Goal: Information Seeking & Learning: Learn about a topic

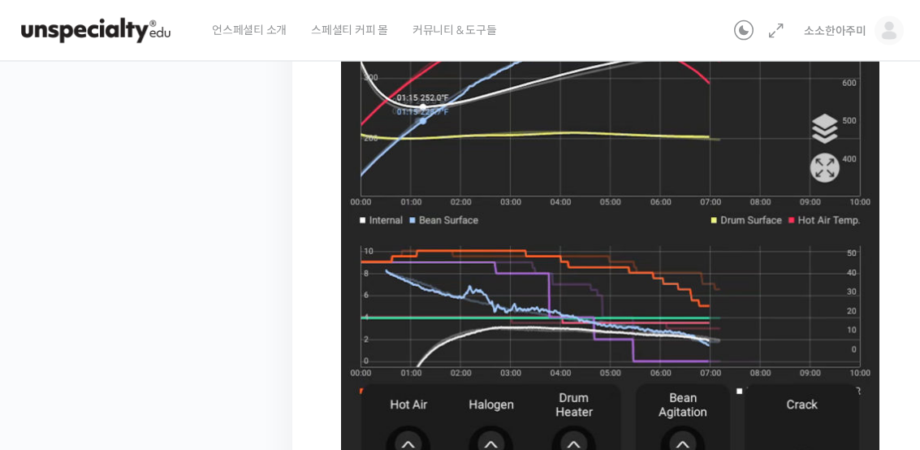
scroll to position [922, 0]
click at [401, 244] on img at bounding box center [610, 173] width 538 height 828
click at [414, 246] on img at bounding box center [610, 173] width 538 height 828
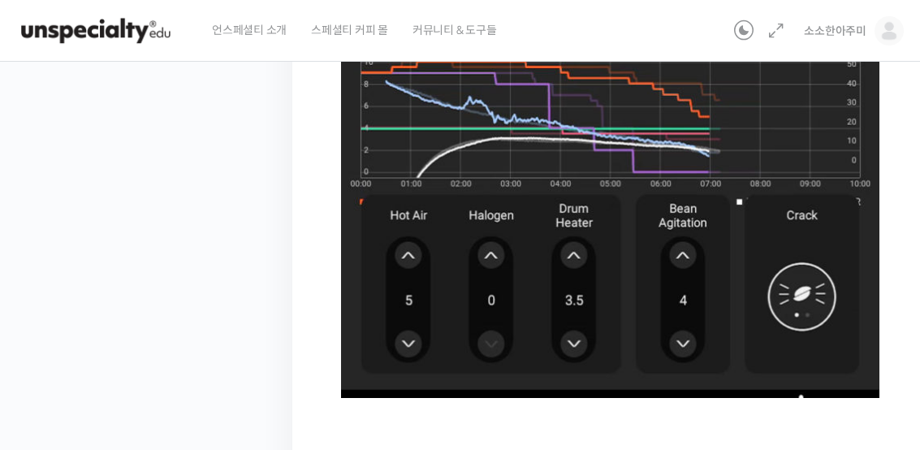
scroll to position [1223, 0]
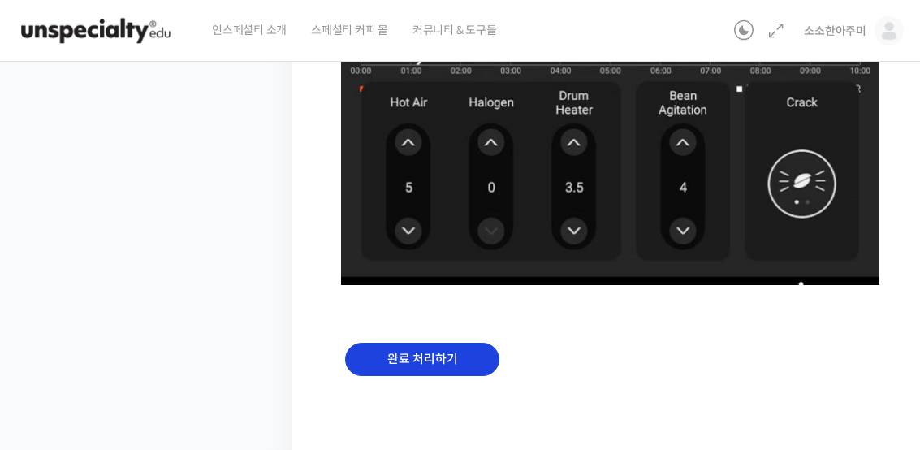
click at [434, 357] on input "완료 처리하기" at bounding box center [422, 359] width 154 height 33
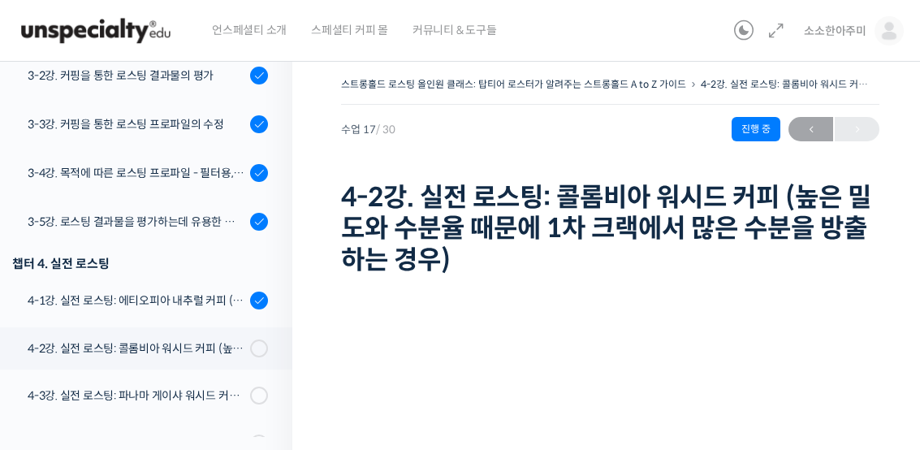
scroll to position [869, 0]
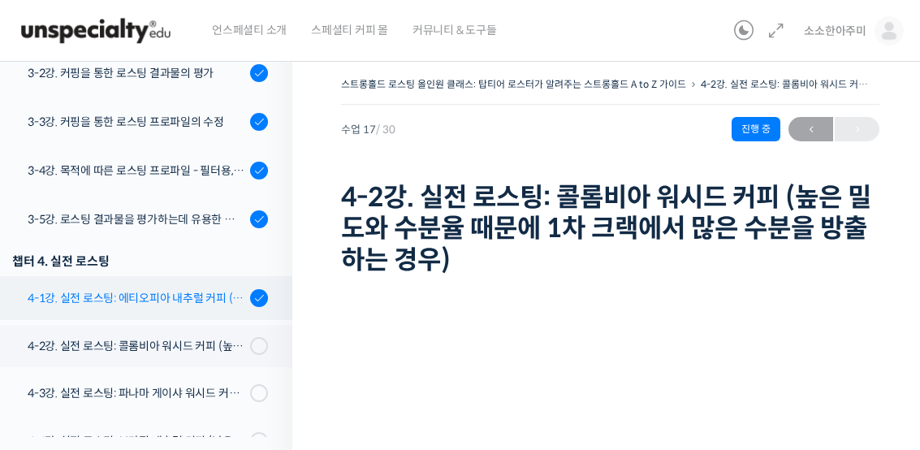
click at [76, 283] on link "4-1강. 실전 로스팅: 에티오피아 내추럴 커피 (당분이 많이 포함되어 있고 색이 고르지 않은 경우)" at bounding box center [142, 298] width 300 height 44
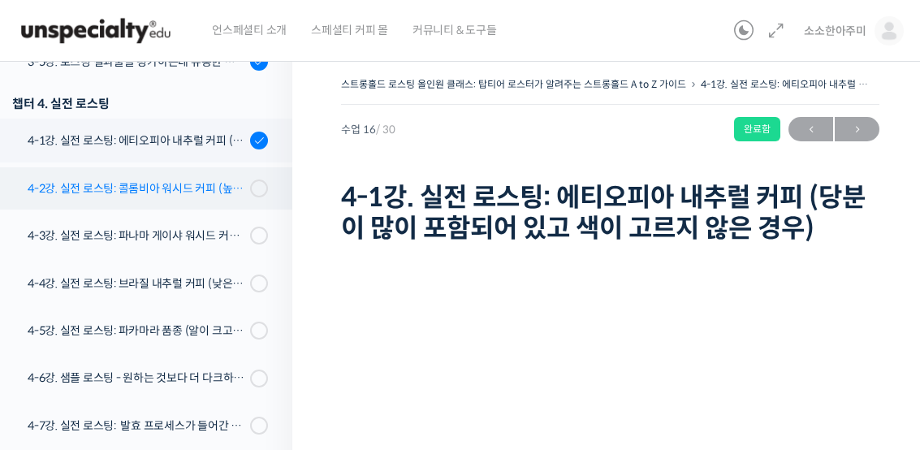
click at [172, 175] on link "4-2강. 실전 로스팅: 콜롬비아 워시드 커피 (높은 밀도와 수분율 때문에 1차 크랙에서 많은 수분을 방출하는 경우)" at bounding box center [142, 188] width 300 height 42
click at [175, 172] on link "4-2강. 실전 로스팅: 콜롬비아 워시드 커피 (높은 밀도와 수분율 때문에 1차 크랙에서 많은 수분을 방출하는 경우)" at bounding box center [142, 188] width 300 height 42
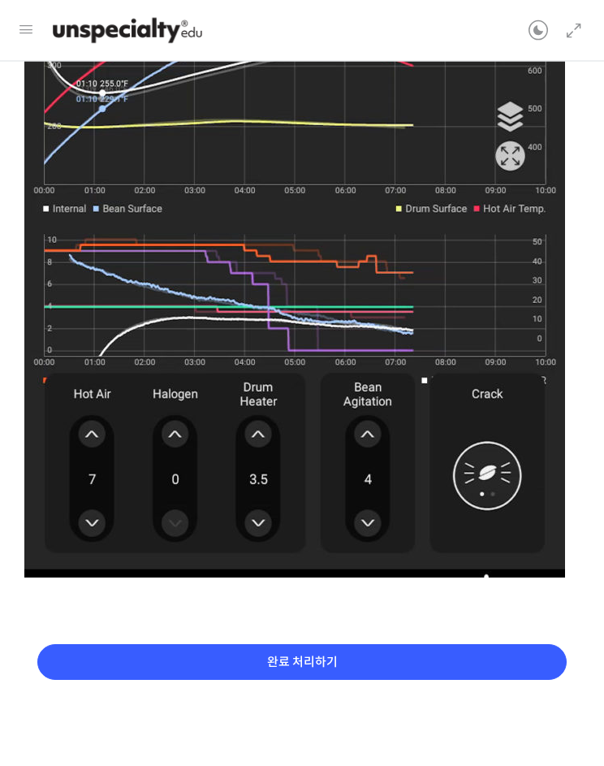
scroll to position [974, 0]
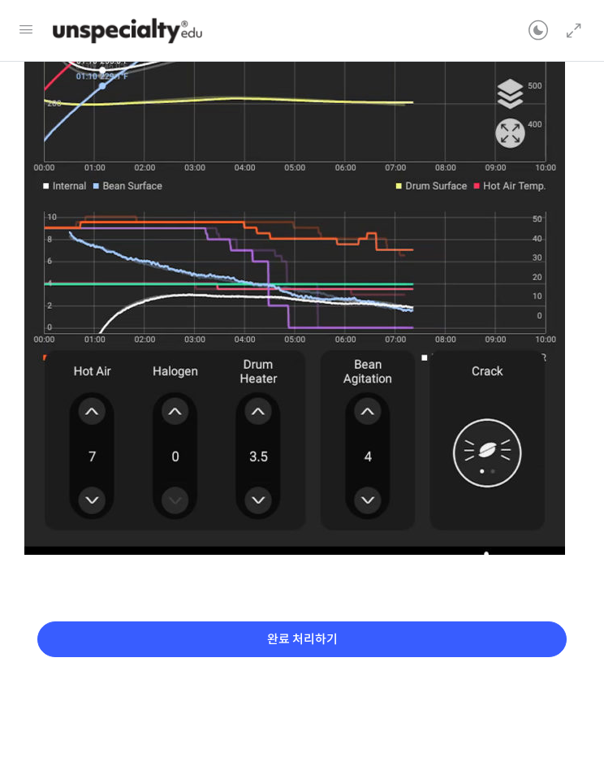
click at [115, 449] on input "완료 처리하기" at bounding box center [302, 639] width 530 height 37
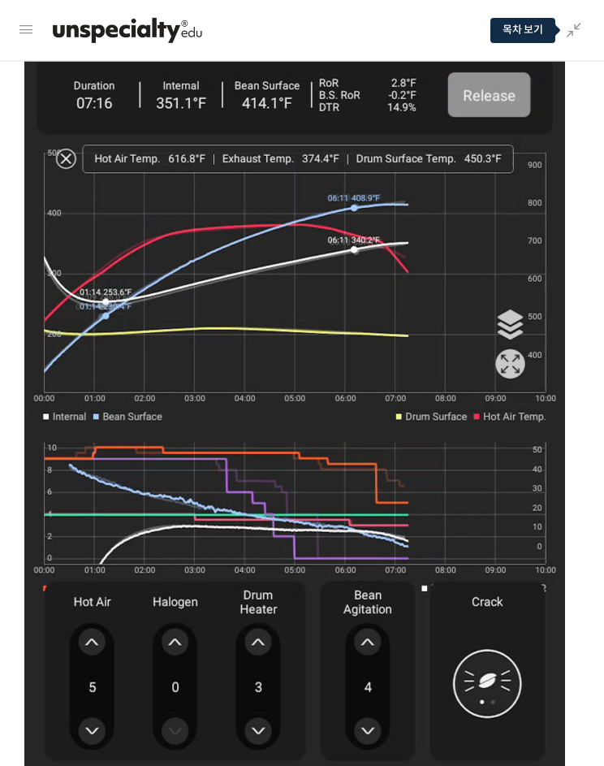
scroll to position [929, 0]
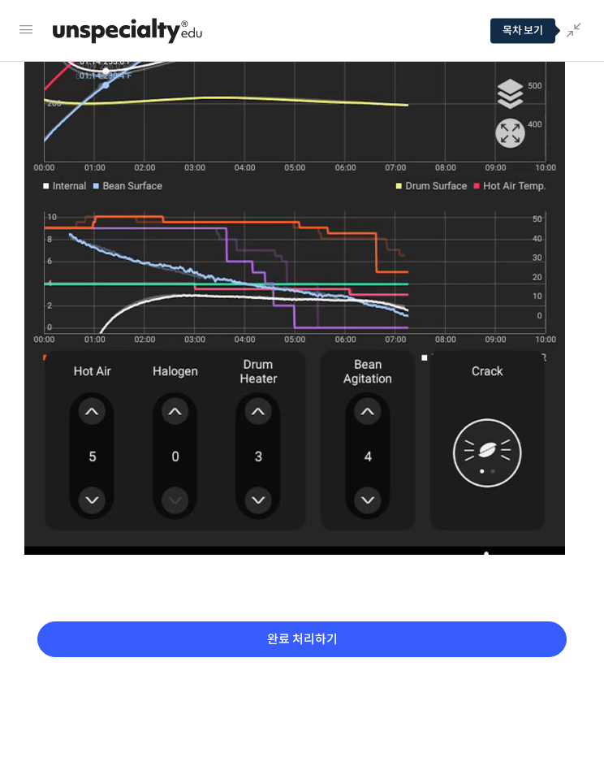
click at [299, 642] on input "완료 처리하기" at bounding box center [302, 639] width 530 height 37
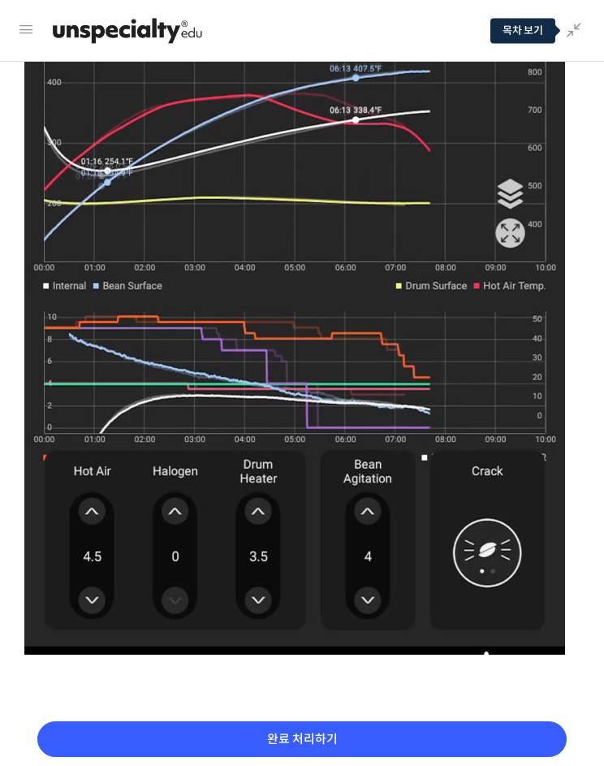
scroll to position [929, 0]
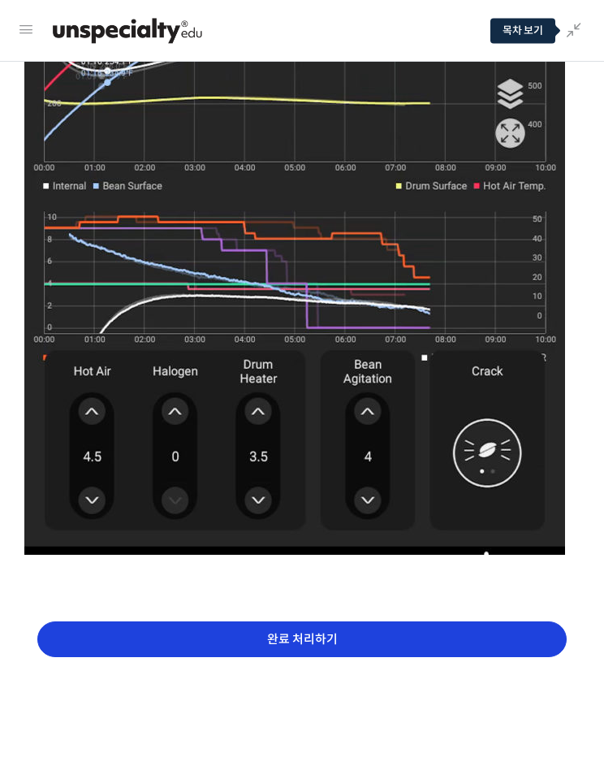
click at [219, 623] on input "완료 처리하기" at bounding box center [302, 639] width 530 height 37
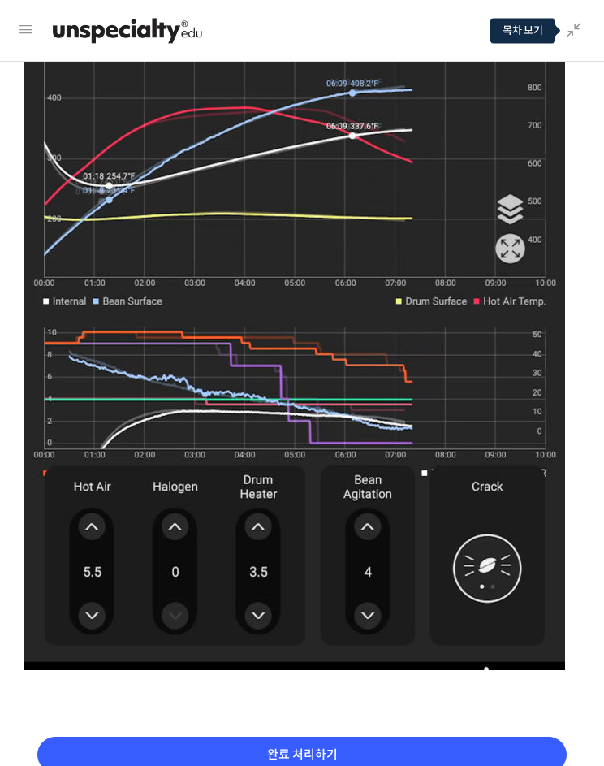
scroll to position [929, 0]
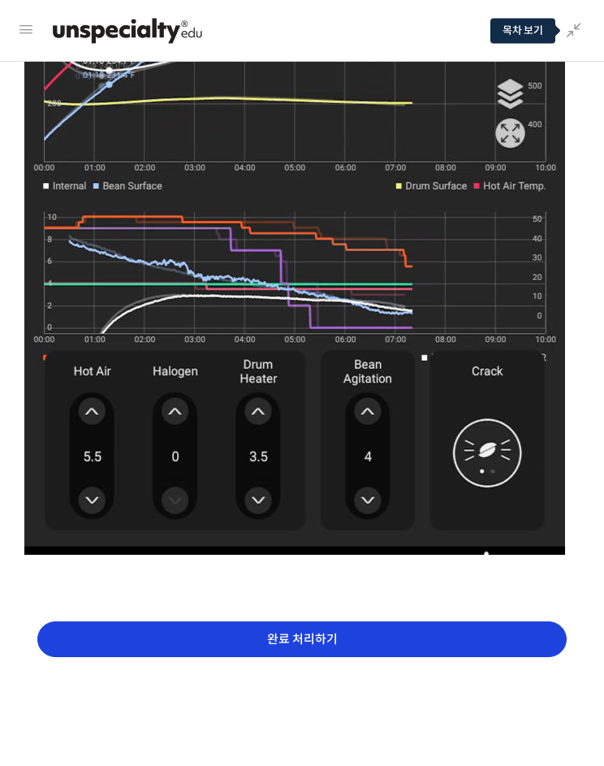
click at [154, 633] on input "완료 처리하기" at bounding box center [302, 639] width 530 height 37
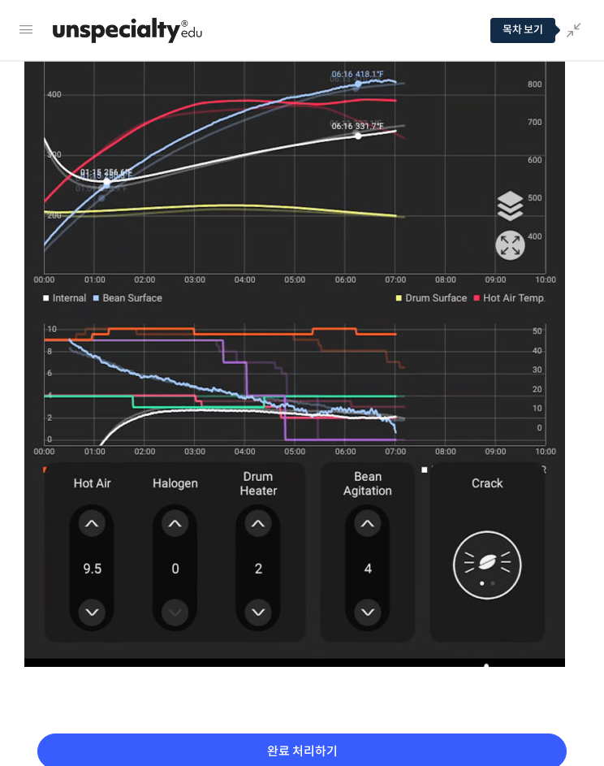
scroll to position [929, 0]
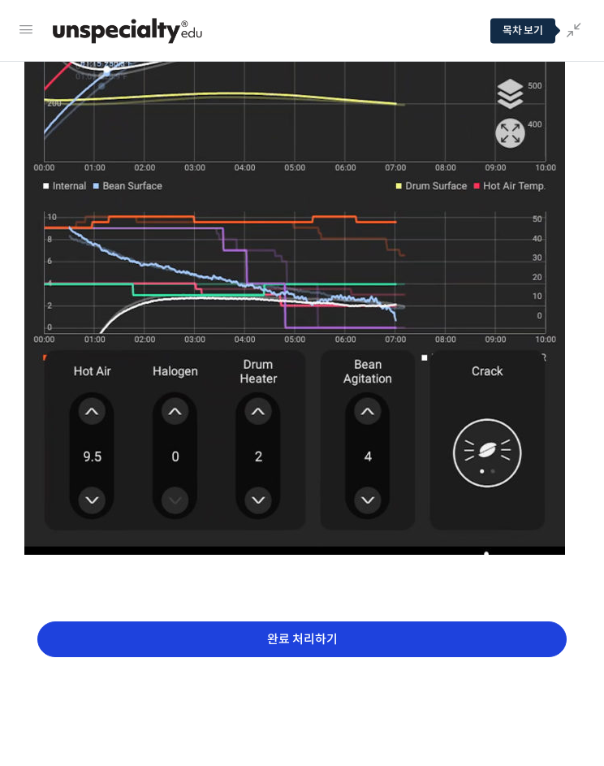
click at [203, 640] on input "완료 처리하기" at bounding box center [302, 639] width 530 height 37
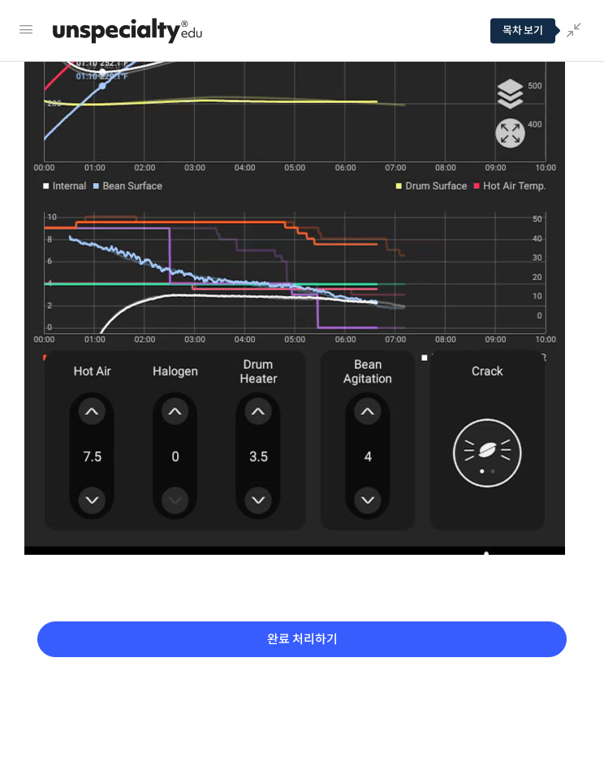
scroll to position [651, 0]
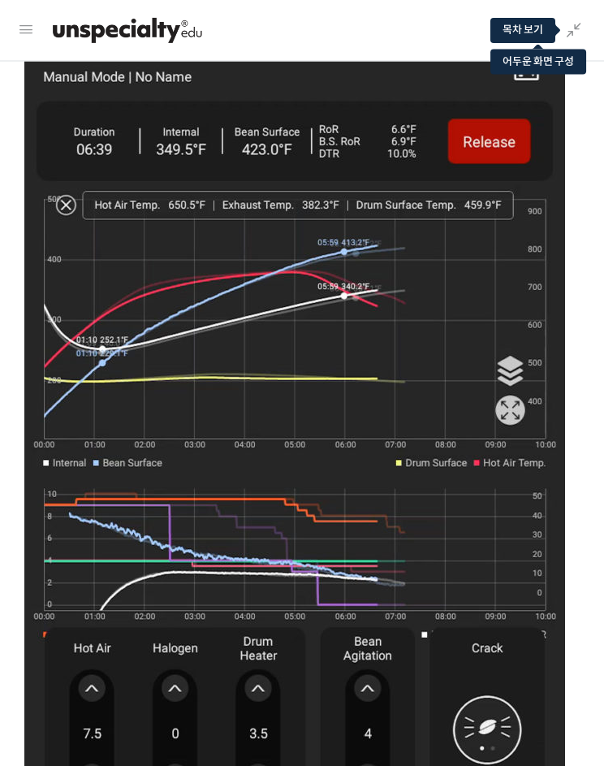
click at [530, 25] on icon at bounding box center [538, 30] width 19 height 19
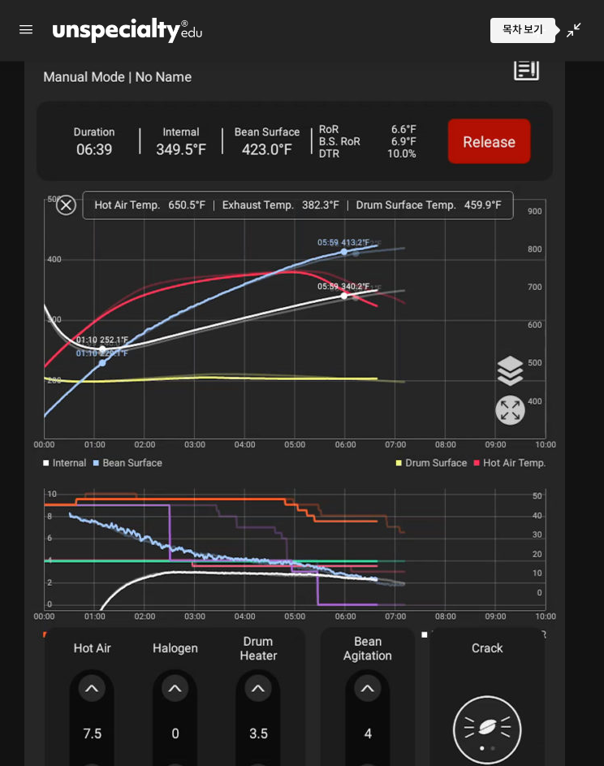
scroll to position [652, 0]
click at [574, 33] on icon at bounding box center [573, 30] width 19 height 19
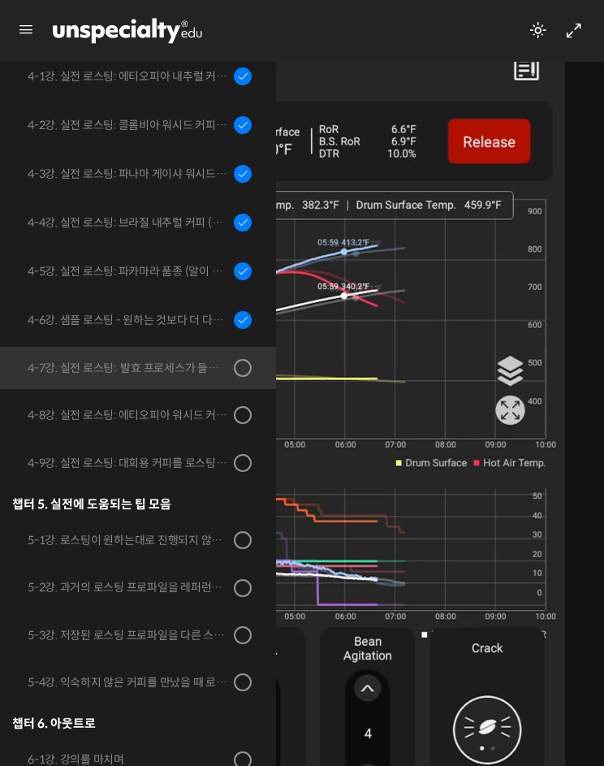
click at [358, 393] on img at bounding box center [294, 416] width 541 height 832
click at [435, 321] on img at bounding box center [294, 416] width 541 height 832
click at [583, 25] on icon at bounding box center [573, 30] width 19 height 19
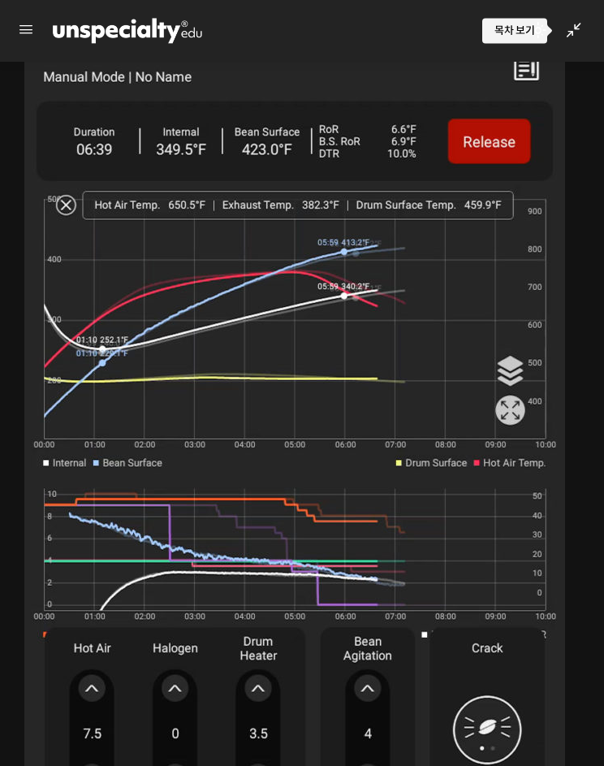
click at [574, 30] on icon at bounding box center [573, 30] width 19 height 19
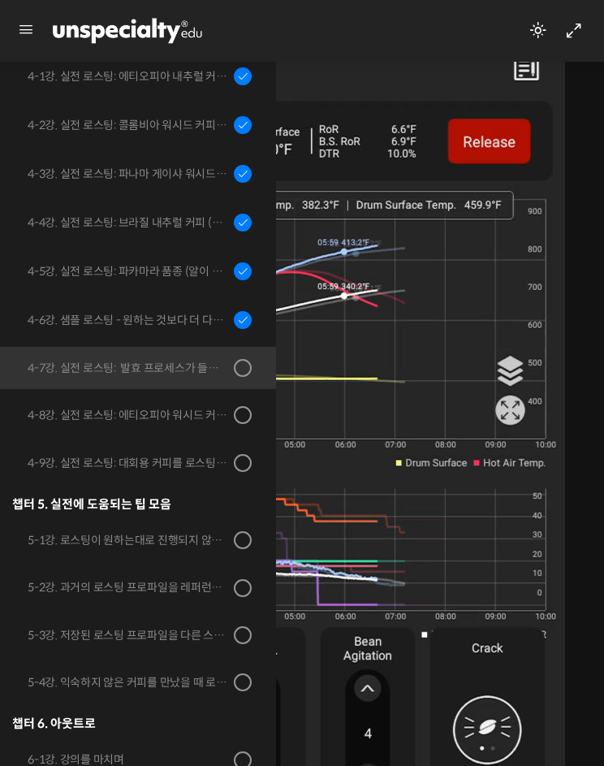
click at [411, 283] on img at bounding box center [294, 416] width 541 height 832
click at [570, 34] on icon at bounding box center [573, 30] width 19 height 19
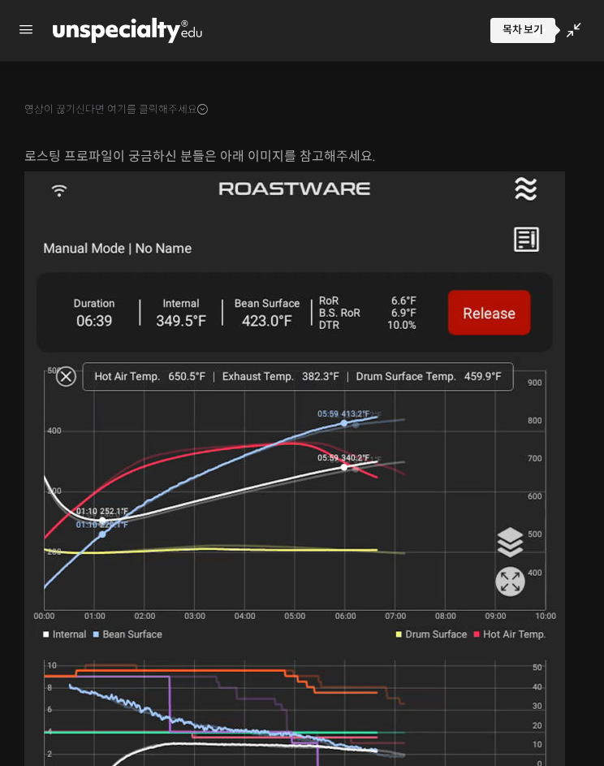
scroll to position [928, 0]
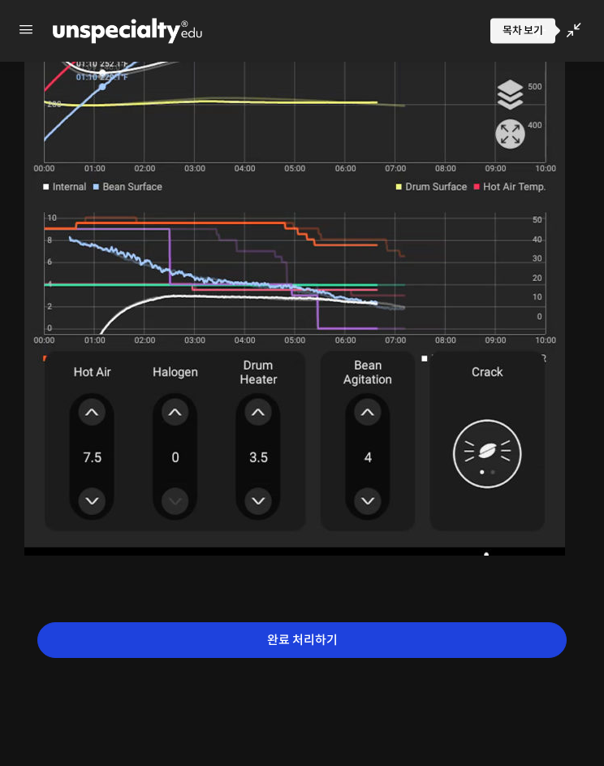
click at [336, 655] on input "완료 처리하기" at bounding box center [302, 640] width 530 height 37
click at [395, 623] on input "완료 처리하기" at bounding box center [302, 640] width 530 height 37
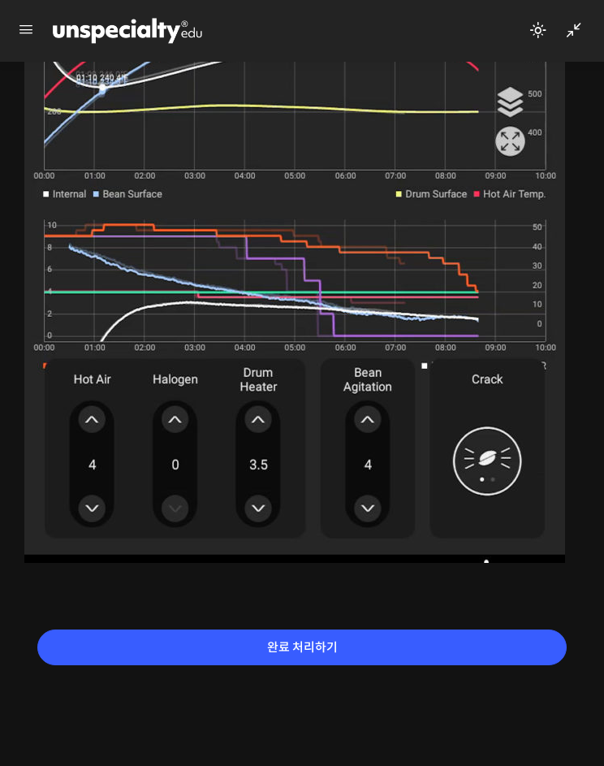
scroll to position [928, 0]
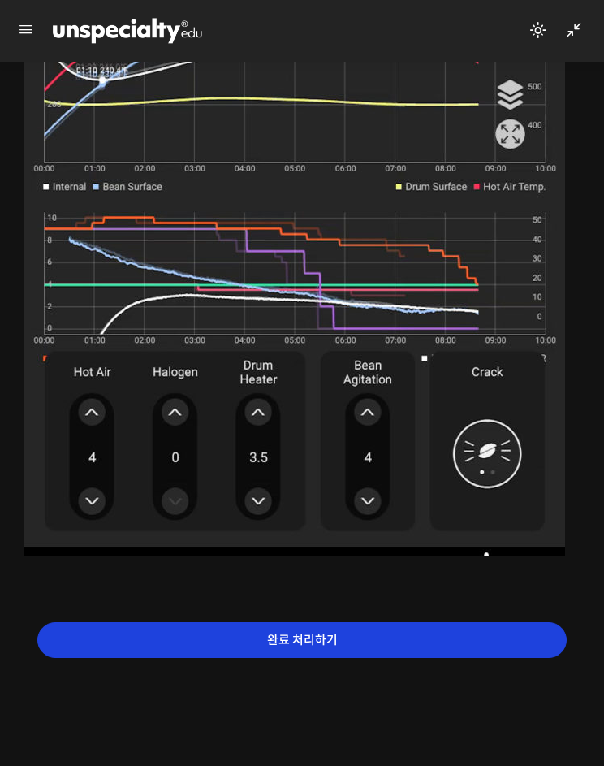
click at [361, 641] on input "완료 처리하기" at bounding box center [302, 640] width 530 height 37
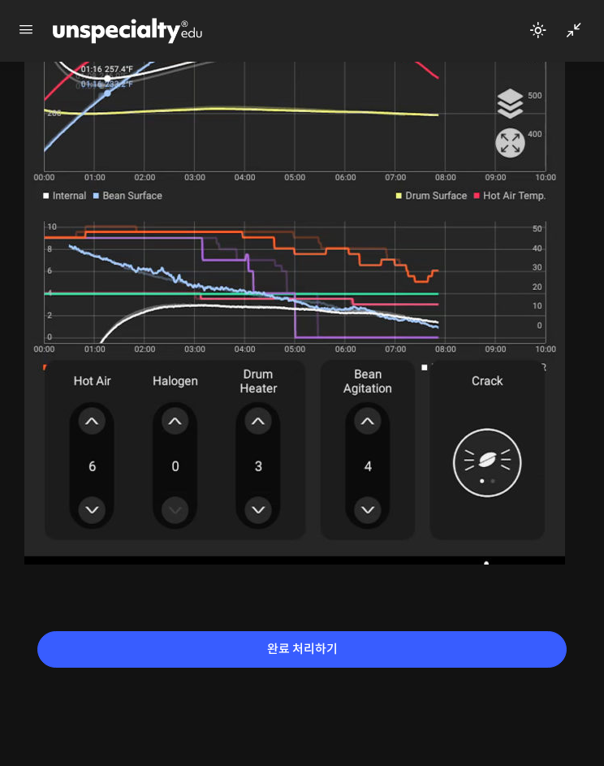
scroll to position [897, 0]
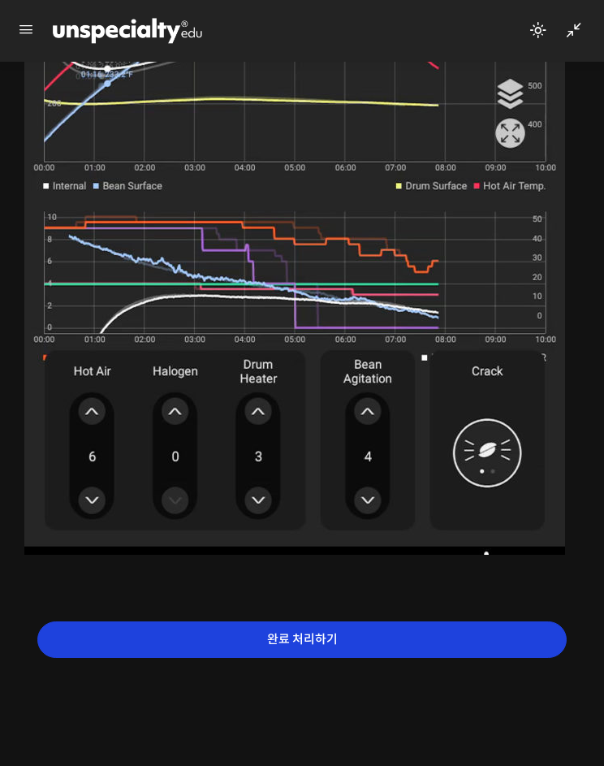
click at [271, 638] on input "완료 처리하기" at bounding box center [302, 639] width 530 height 37
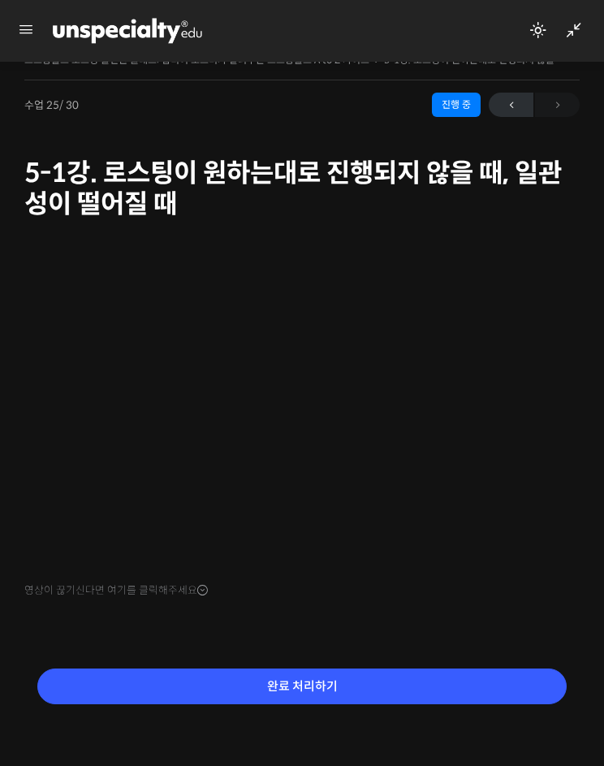
scroll to position [46, 0]
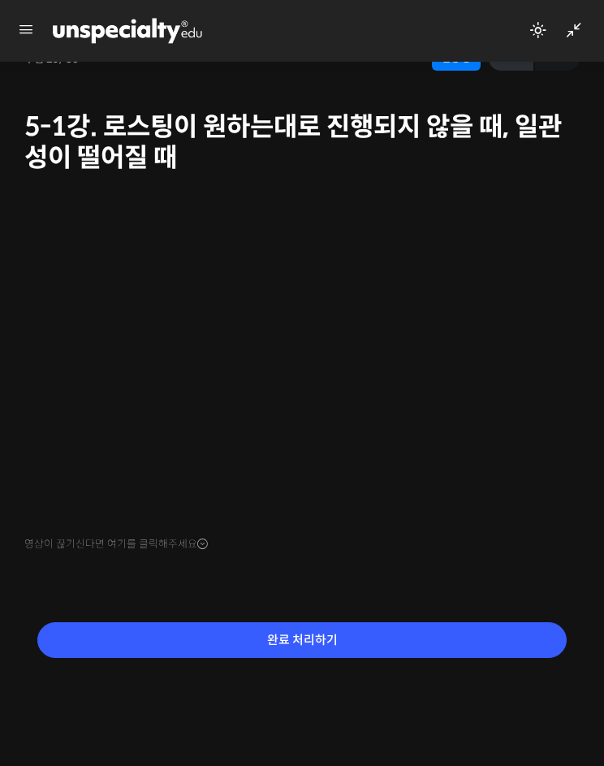
click at [184, 605] on div "완료 처리하기" at bounding box center [301, 666] width 555 height 140
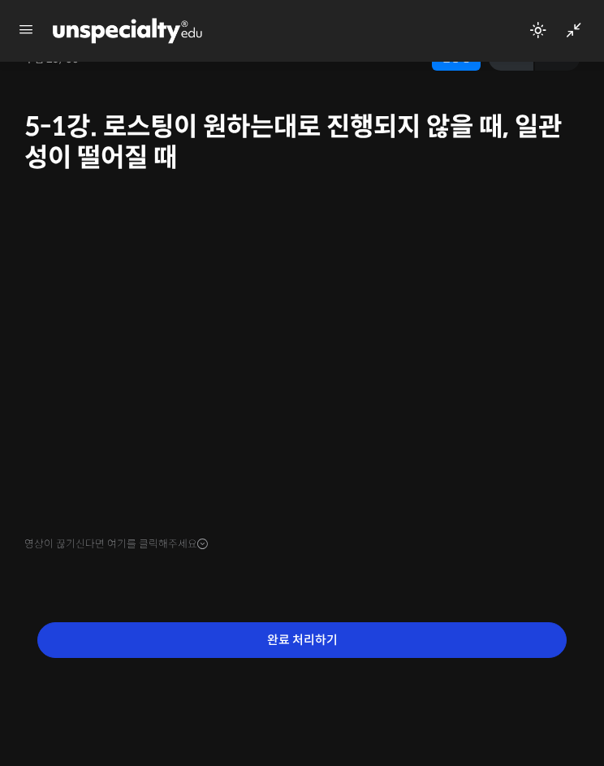
click at [184, 625] on input "완료 처리하기" at bounding box center [302, 640] width 530 height 37
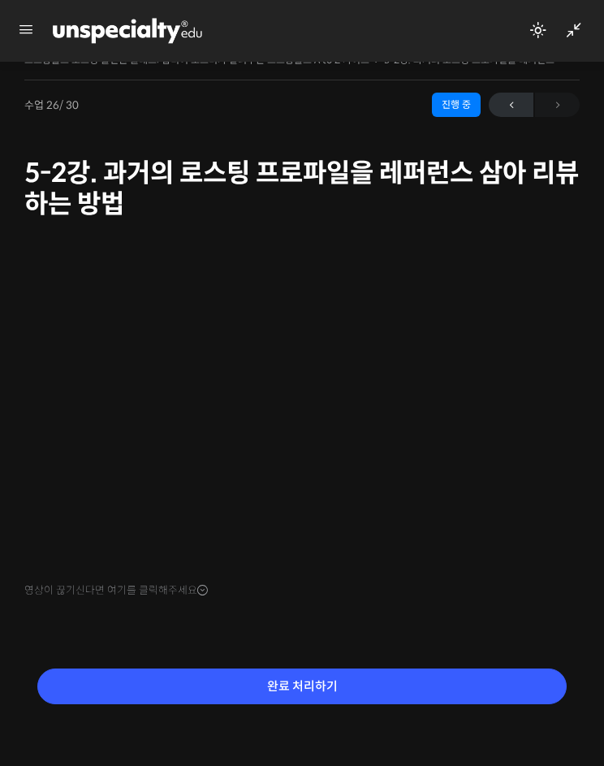
scroll to position [1328, 0]
click at [565, 98] on div "← 이전" at bounding box center [534, 105] width 91 height 24
click at [574, 33] on icon at bounding box center [573, 30] width 19 height 19
